Goal: Information Seeking & Learning: Learn about a topic

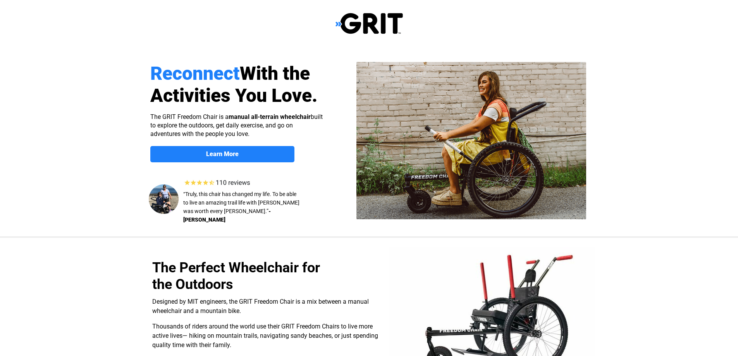
select select "US"
click at [0, 0] on strong "Learn More" at bounding box center [0, 0] width 0 height 0
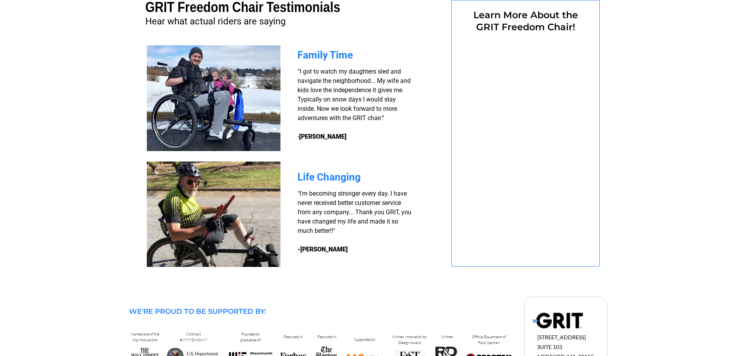
select select "US"
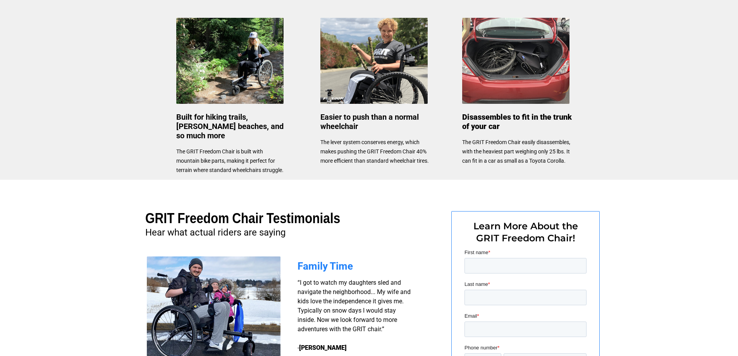
scroll to position [581, 0]
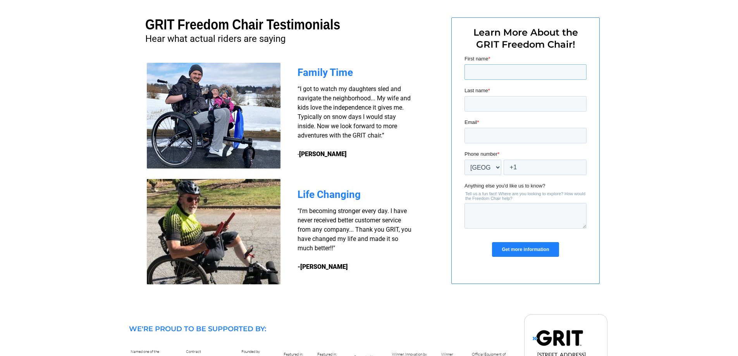
click at [497, 75] on input "First name *" at bounding box center [525, 72] width 122 height 16
type input "Luis"
type input "Sanchez"
type input "BabyGarfield1969@gmail.com"
click at [539, 164] on input "+1" at bounding box center [544, 168] width 83 height 16
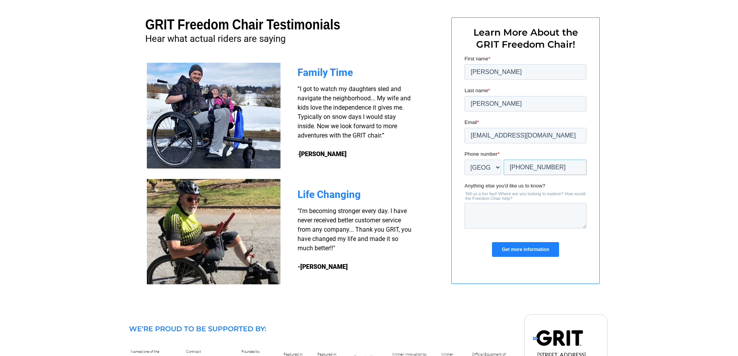
type input "+1 9152456908"
click at [519, 214] on textarea "Anything else you'd like us to know?" at bounding box center [525, 216] width 122 height 26
type textarea "do you have a video, my sister suffers from transverse mialytis and she cannot …"
click at [531, 248] on input "Get more information" at bounding box center [525, 249] width 67 height 15
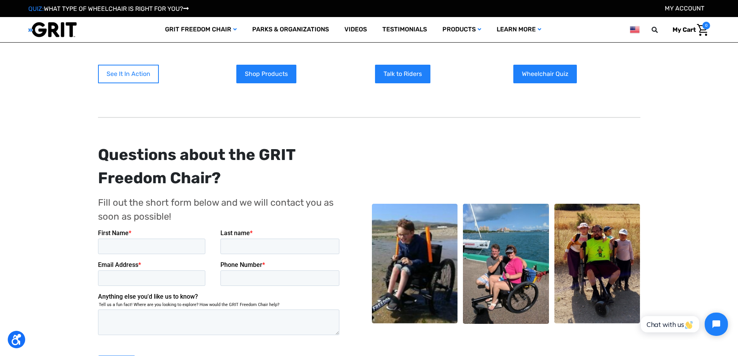
click at [127, 68] on link "See It In Action" at bounding box center [128, 74] width 61 height 19
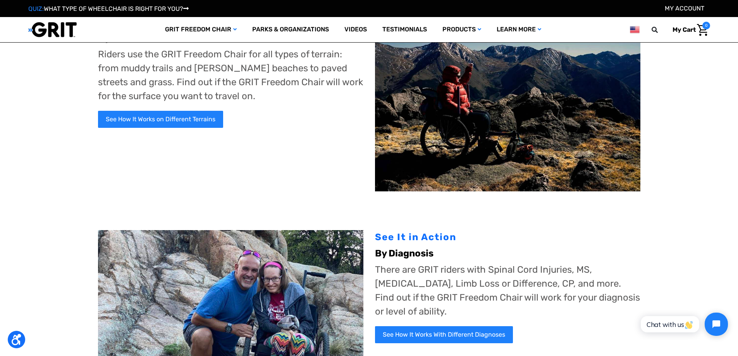
scroll to position [78, 0]
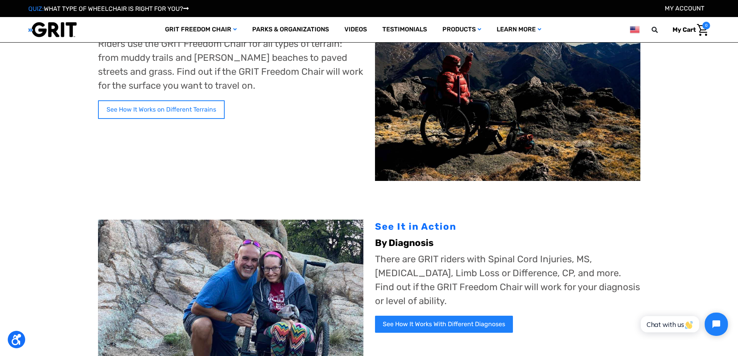
click at [125, 108] on link "See How It Works on Different Terrains" at bounding box center [161, 109] width 127 height 19
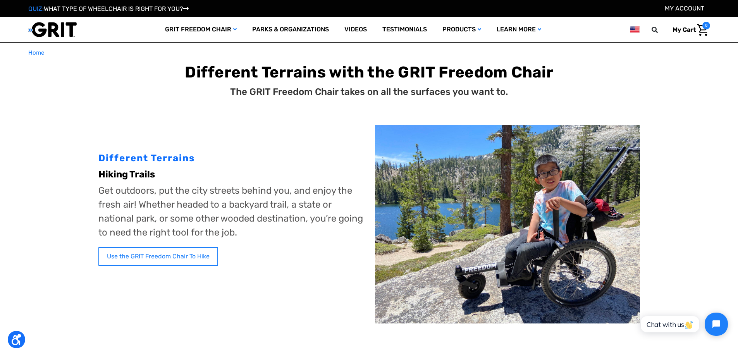
click at [147, 248] on link "Use the GRIT Freedom Chair To Hike" at bounding box center [158, 256] width 120 height 19
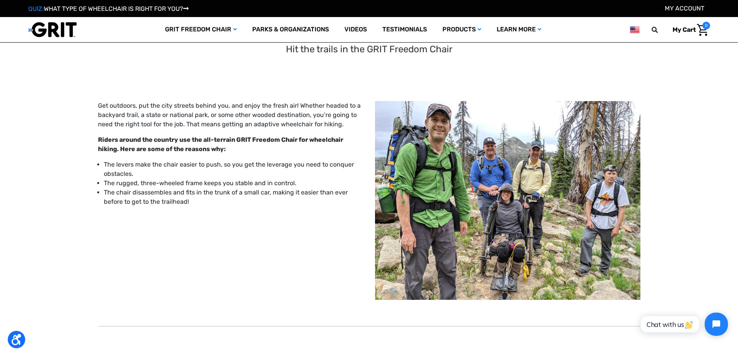
scroll to position [39, 0]
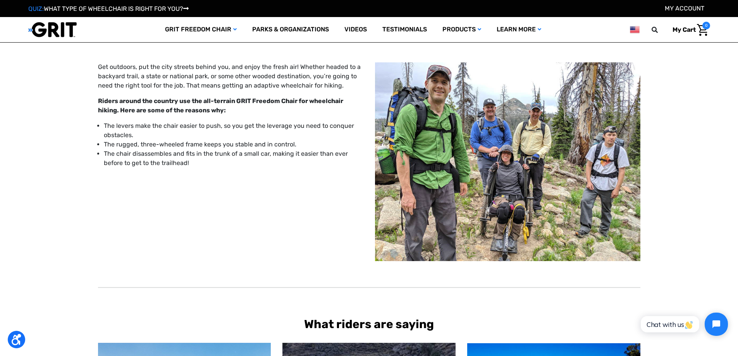
click at [204, 163] on li "The chair disassembles and fits in the trunk of a small car, making it easier t…" at bounding box center [234, 158] width 260 height 19
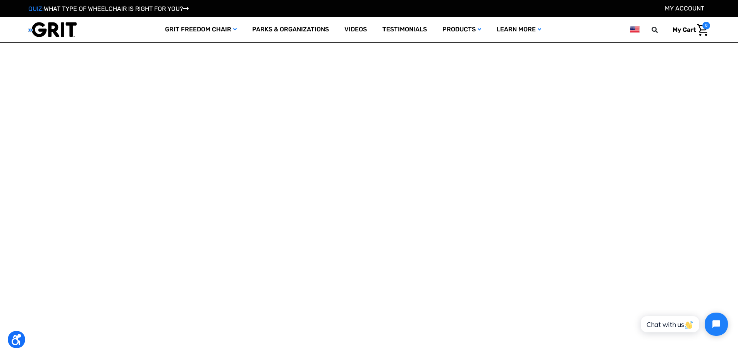
scroll to position [736, 0]
